Goal: Transaction & Acquisition: Subscribe to service/newsletter

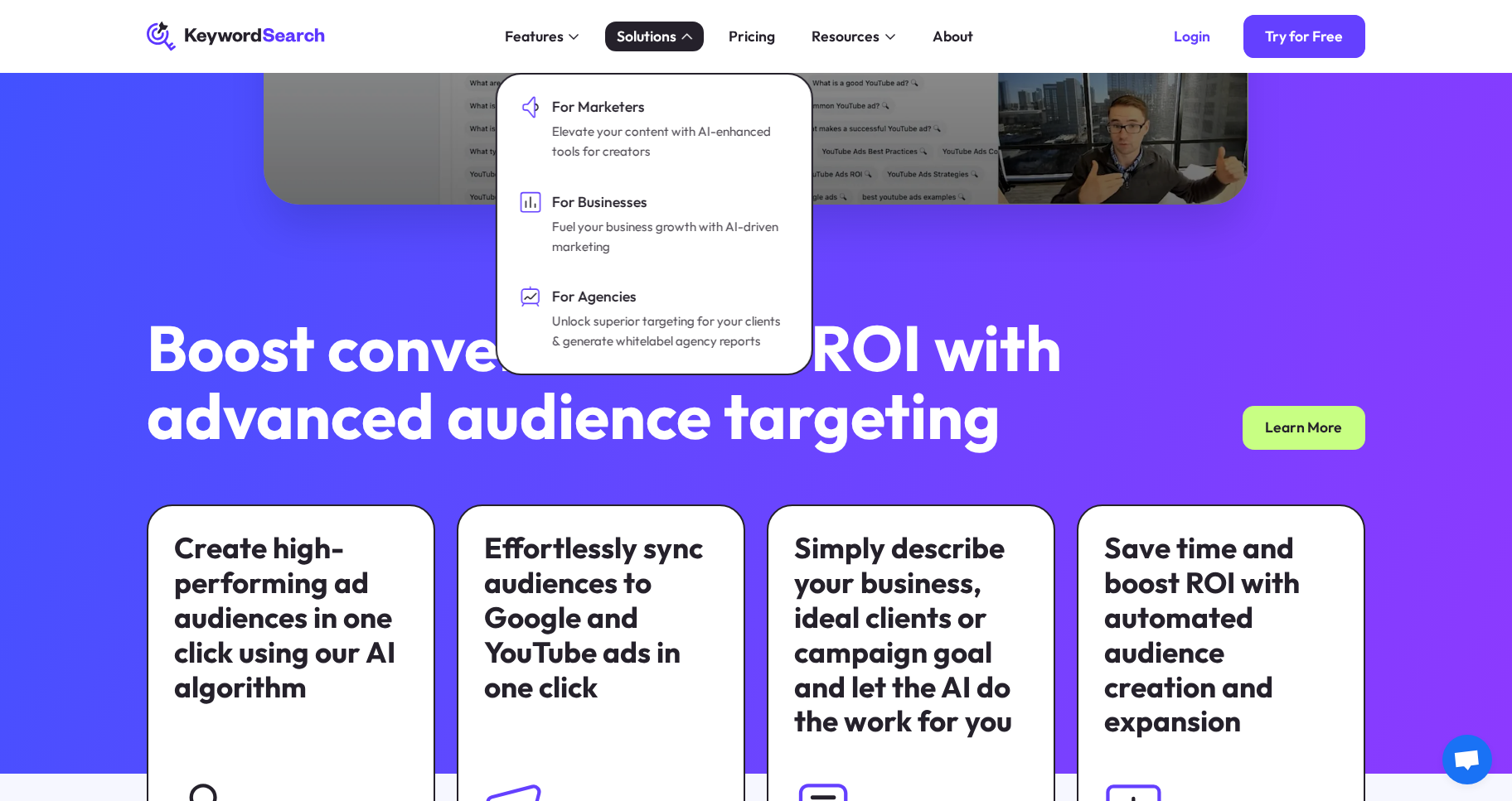
scroll to position [811, 0]
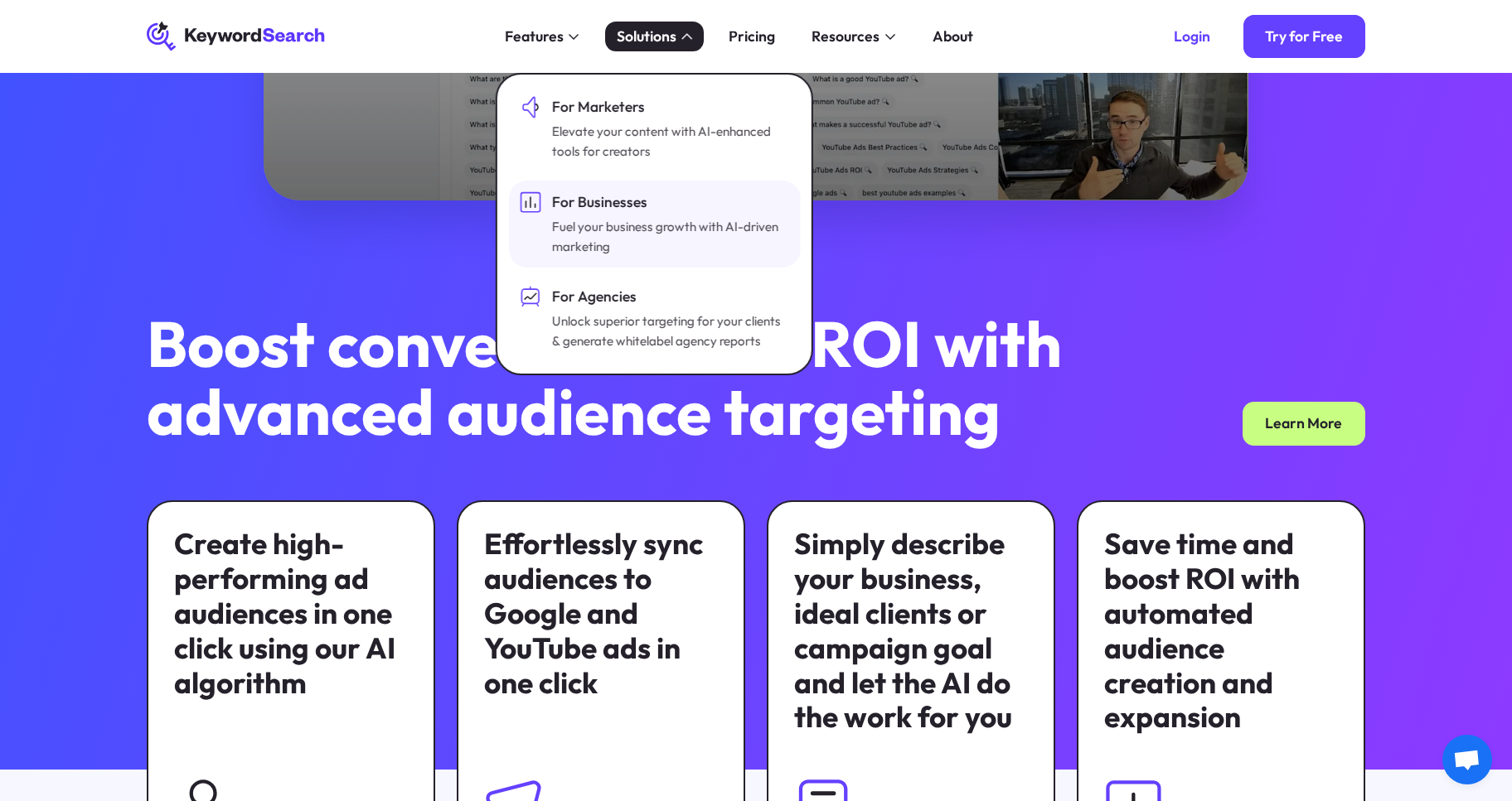
click at [694, 208] on div "For Businesses" at bounding box center [669, 202] width 234 height 21
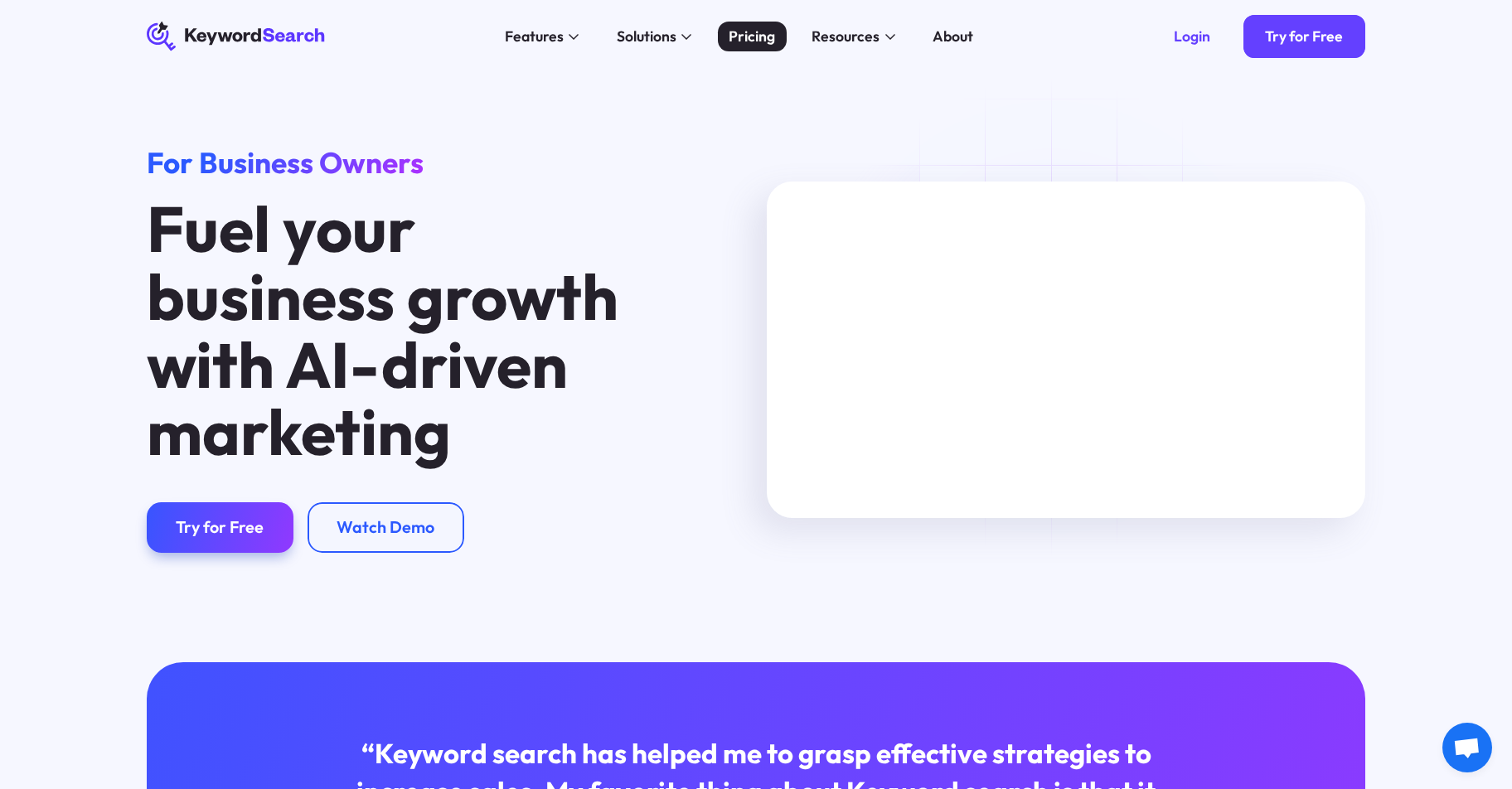
click at [766, 38] on div "Pricing" at bounding box center [752, 36] width 46 height 21
